Goal: Task Accomplishment & Management: Manage account settings

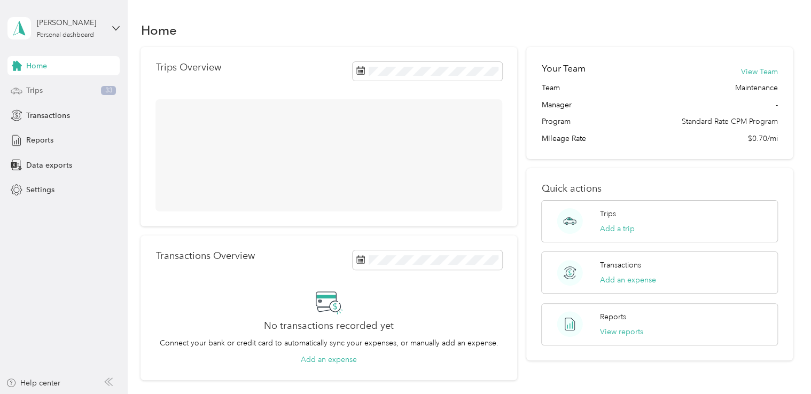
click at [79, 93] on div "Trips 33" at bounding box center [63, 90] width 112 height 19
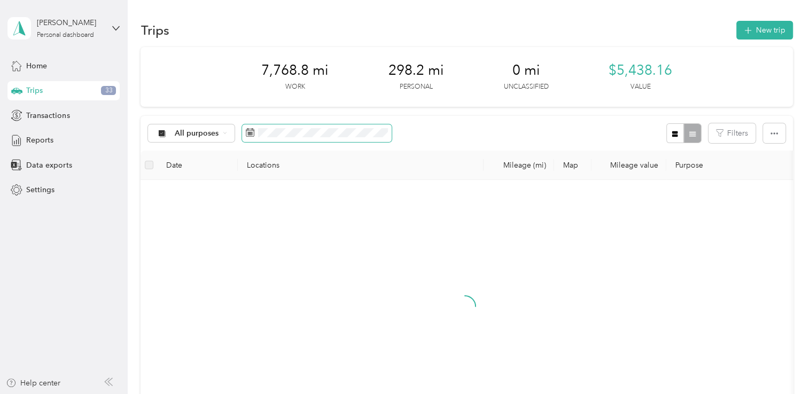
click at [250, 133] on rect at bounding box center [250, 133] width 1 height 1
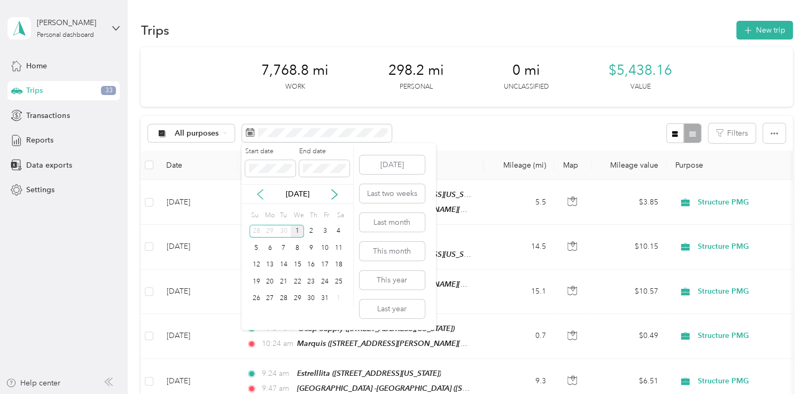
click at [264, 194] on icon at bounding box center [260, 194] width 11 height 11
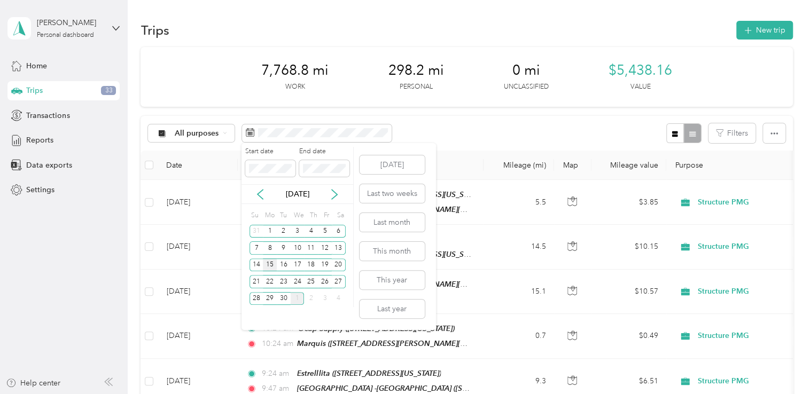
click at [272, 265] on div "15" at bounding box center [270, 265] width 14 height 13
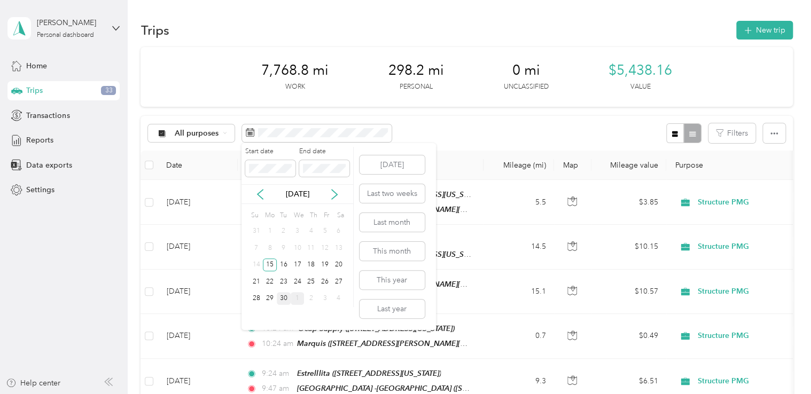
click at [286, 299] on div "30" at bounding box center [284, 298] width 14 height 13
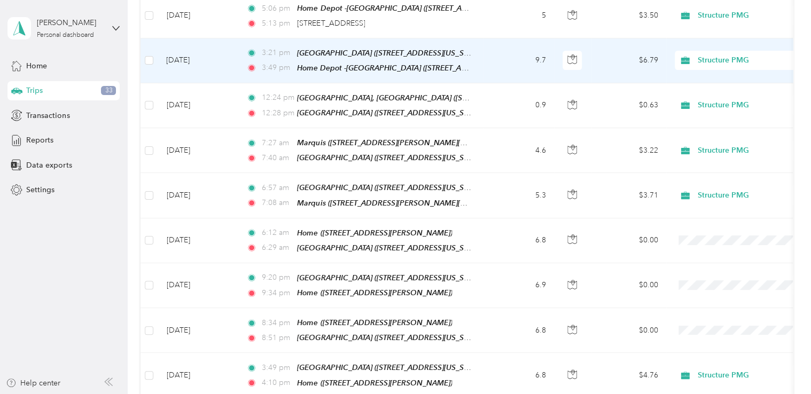
scroll to position [267, 0]
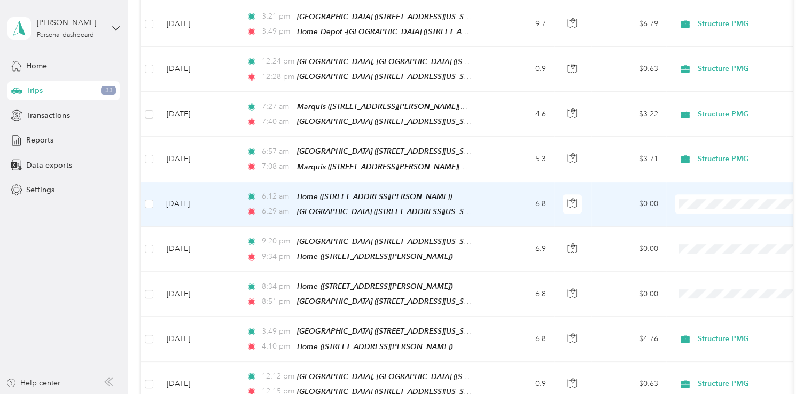
click at [696, 202] on span at bounding box center [741, 204] width 133 height 19
click at [724, 220] on span "Structure PMG" at bounding box center [751, 217] width 99 height 11
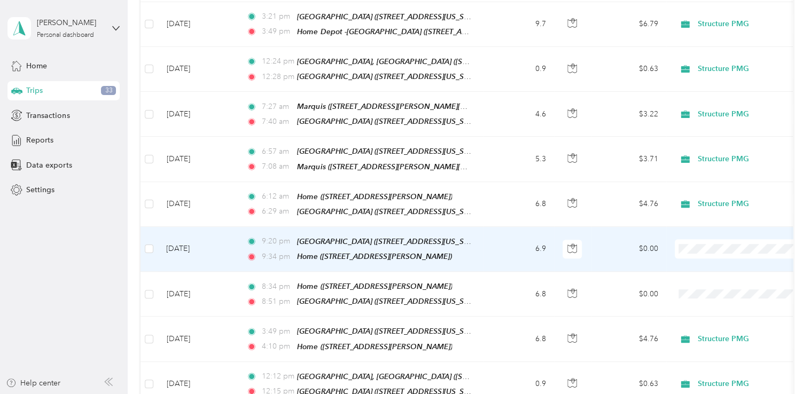
click at [716, 258] on span "Structure PMG" at bounding box center [751, 259] width 99 height 11
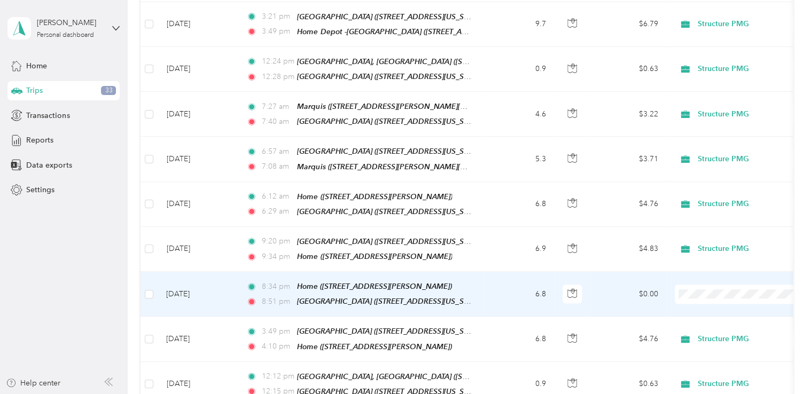
click at [713, 304] on span "Structure PMG" at bounding box center [751, 304] width 99 height 11
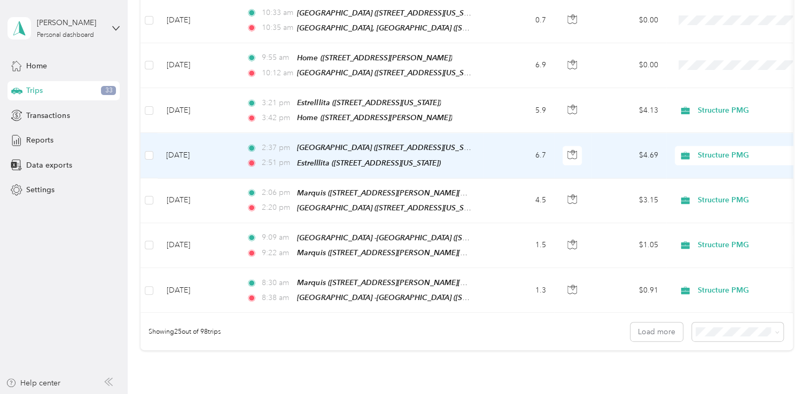
scroll to position [1015, 0]
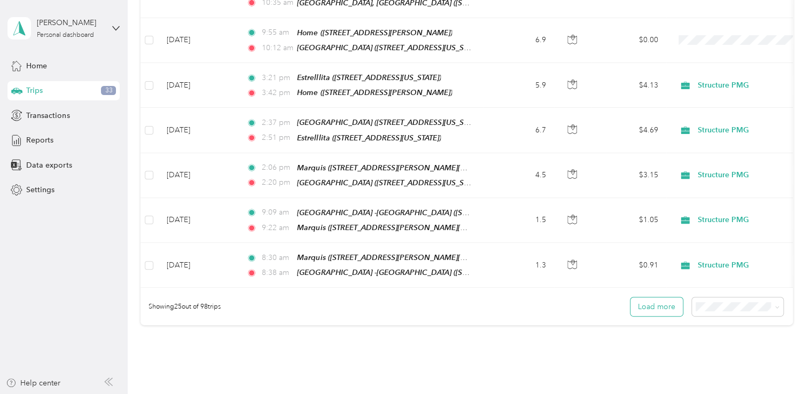
click at [664, 298] on button "Load more" at bounding box center [657, 307] width 52 height 19
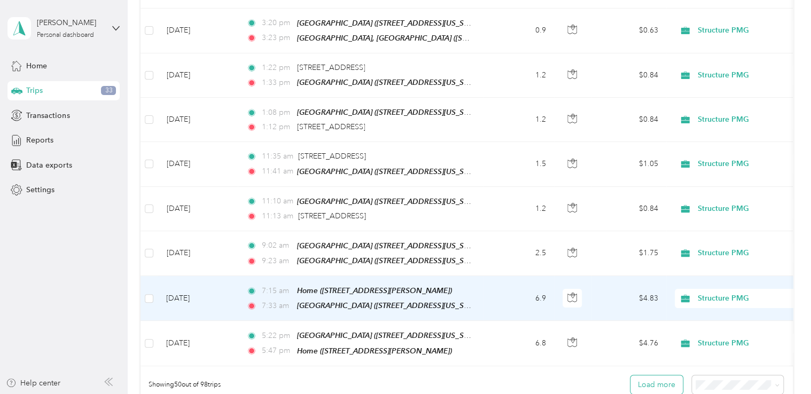
scroll to position [2084, 0]
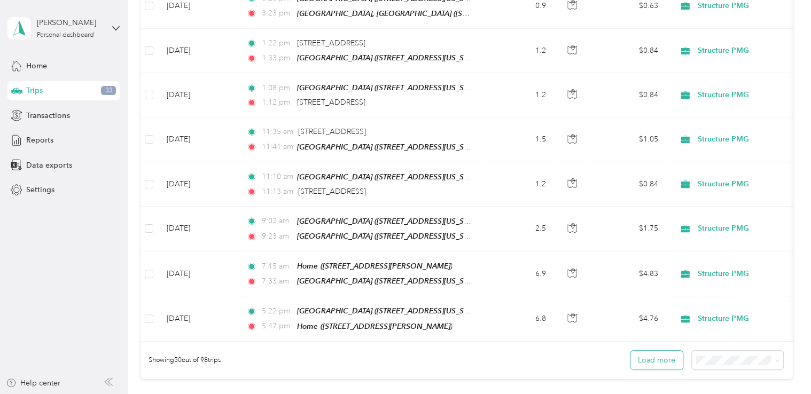
click at [653, 351] on button "Load more" at bounding box center [657, 360] width 52 height 19
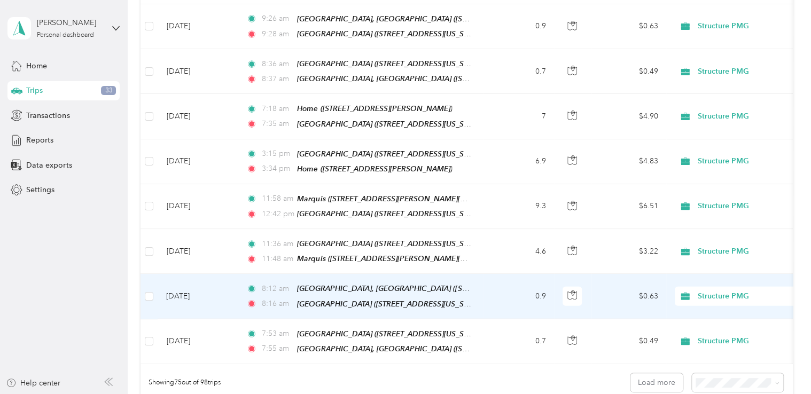
scroll to position [3206, 0]
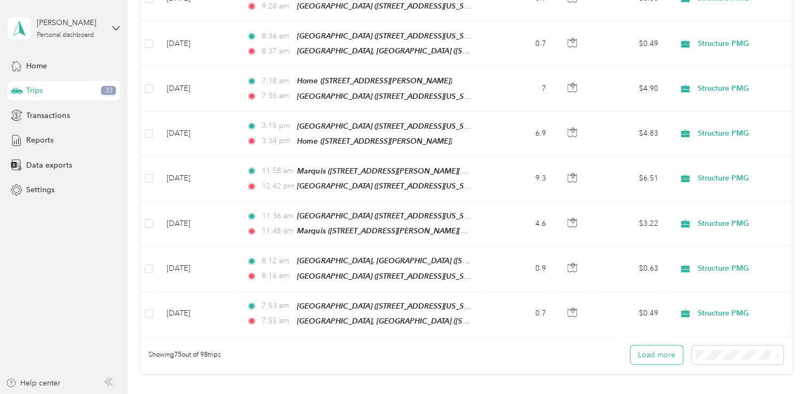
click at [643, 346] on button "Load more" at bounding box center [657, 355] width 52 height 19
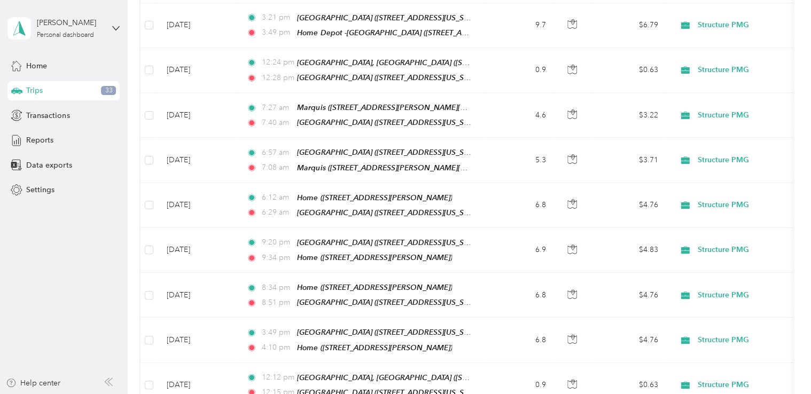
scroll to position [0, 0]
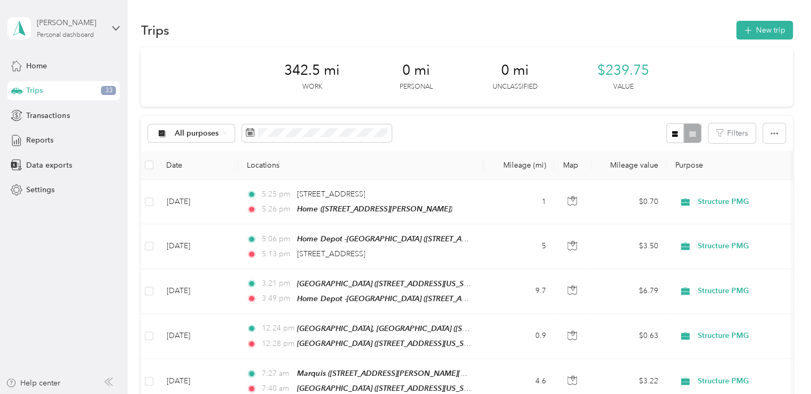
click at [90, 20] on div "[PERSON_NAME]" at bounding box center [70, 22] width 67 height 11
click at [32, 89] on div "Log out" at bounding box center [37, 87] width 41 height 11
